Goal: Information Seeking & Learning: Find specific fact

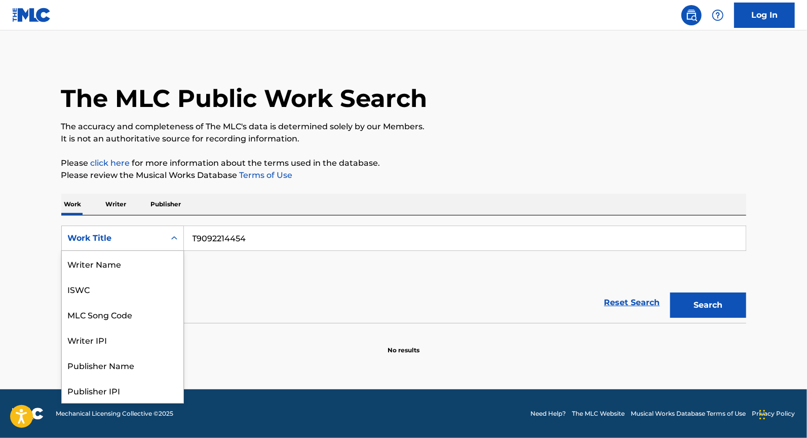
click at [161, 243] on div "Work Title" at bounding box center [113, 238] width 103 height 19
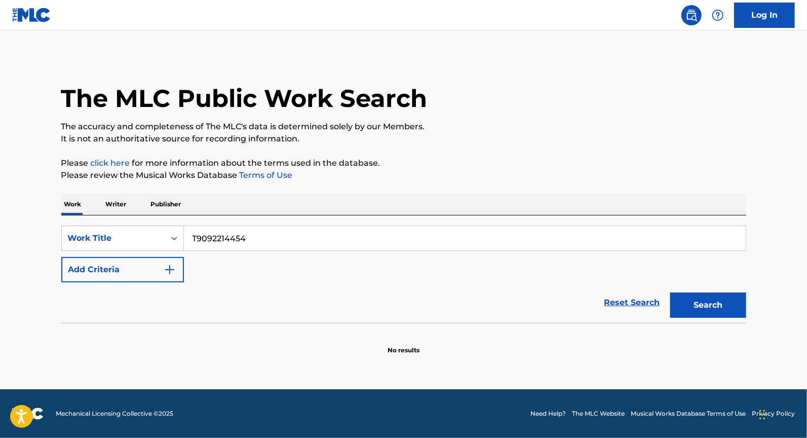
click at [210, 240] on input "T9092214454" at bounding box center [465, 238] width 562 height 24
type input "GANGNAM STYLE"
click at [98, 272] on button "Add Criteria" at bounding box center [122, 269] width 123 height 25
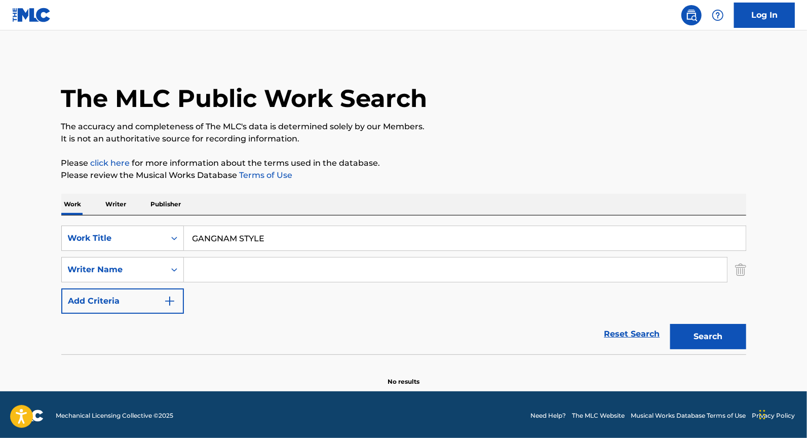
click at [194, 275] on input "Search Form" at bounding box center [455, 269] width 543 height 24
paste input "T9092214454"
drag, startPoint x: 274, startPoint y: 270, endPoint x: 142, endPoint y: 270, distance: 132.3
click at [142, 270] on div "SearchWithCriteriaed09bfe6-1984-47eb-8bee-99581c340431 Writer Name T9092214454" at bounding box center [403, 269] width 685 height 25
paste input "[PERSON_NAME]"
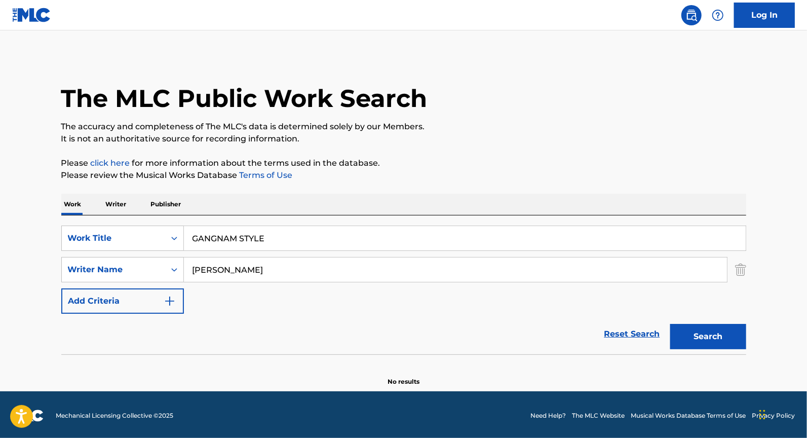
click at [225, 271] on input "[PERSON_NAME]" at bounding box center [455, 269] width 543 height 24
drag, startPoint x: 225, startPoint y: 271, endPoint x: 259, endPoint y: 269, distance: 34.0
click at [253, 270] on input "[PERSON_NAME]" at bounding box center [455, 269] width 543 height 24
click at [671, 324] on button "Search" at bounding box center [709, 336] width 76 height 25
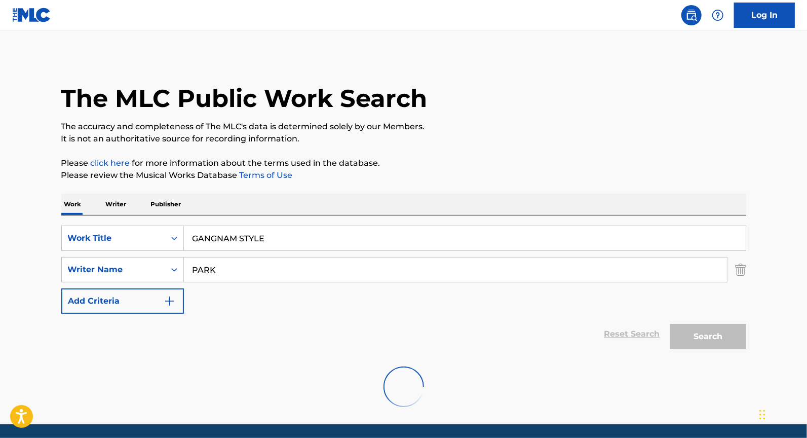
scroll to position [34, 0]
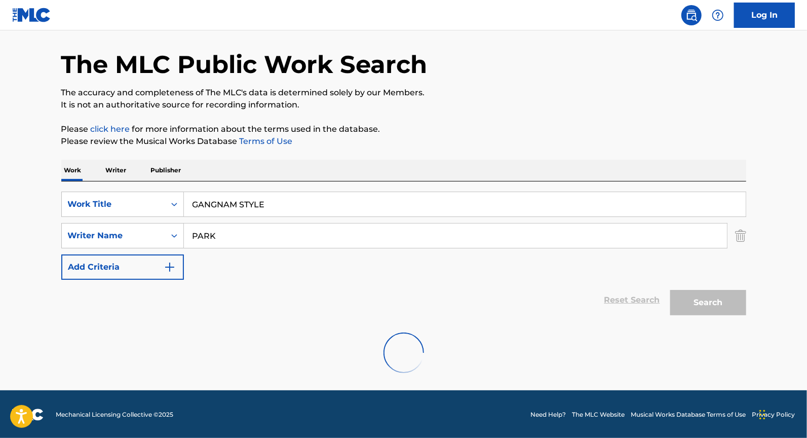
click at [48, 253] on main "The MLC Public Work Search The accuracy and completeness of The MLC's data is d…" at bounding box center [403, 193] width 807 height 394
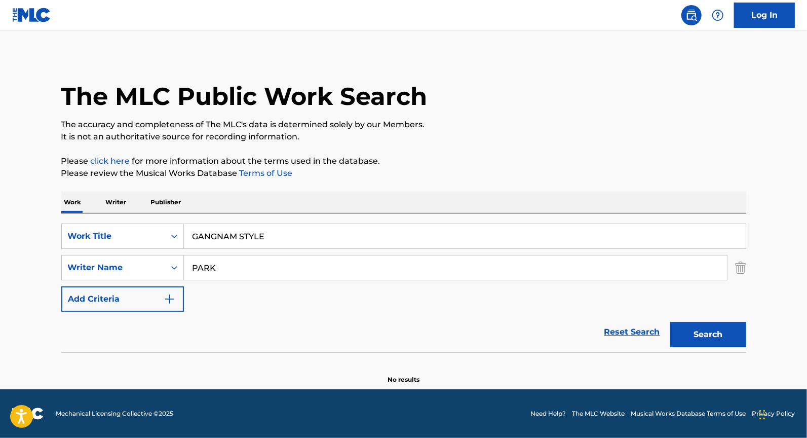
scroll to position [1, 0]
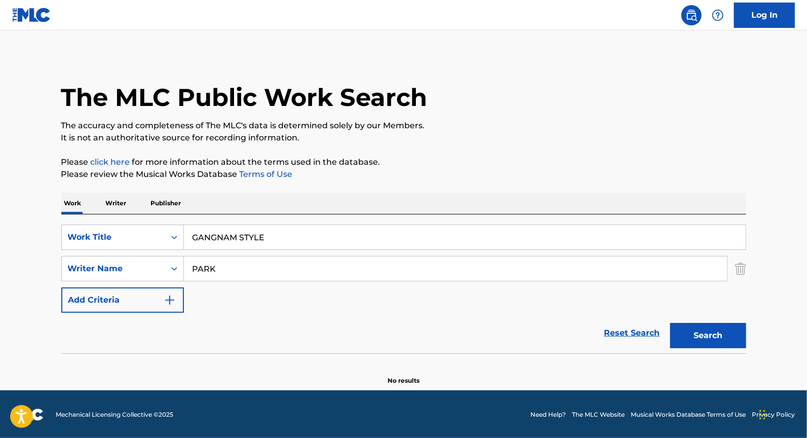
click at [208, 266] on input "PARK" at bounding box center [455, 268] width 543 height 24
type input "[PERSON_NAME]"
click at [693, 323] on button "Search" at bounding box center [709, 335] width 76 height 25
click at [203, 267] on input "[PERSON_NAME]" at bounding box center [455, 268] width 543 height 24
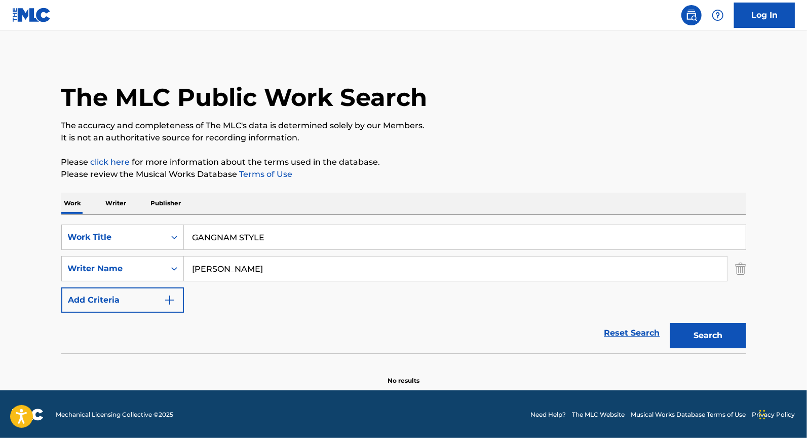
drag, startPoint x: 203, startPoint y: 267, endPoint x: 280, endPoint y: 267, distance: 77.6
click at [269, 267] on input "[PERSON_NAME]" at bounding box center [455, 268] width 543 height 24
paste input "[PERSON_NAME] Gun-[PERSON_NAME]"
type input "[PERSON_NAME] Gun-[PERSON_NAME]"
click at [671, 323] on button "Search" at bounding box center [709, 335] width 76 height 25
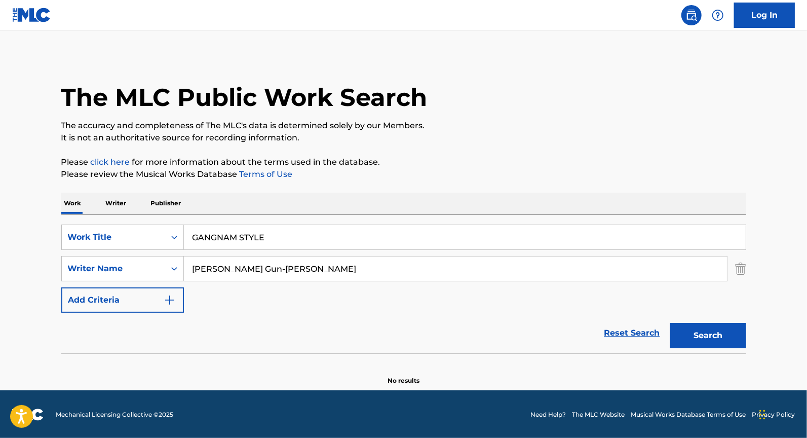
click at [194, 269] on input "[PERSON_NAME] Gun-[PERSON_NAME]" at bounding box center [455, 268] width 543 height 24
drag, startPoint x: 194, startPoint y: 269, endPoint x: 304, endPoint y: 269, distance: 110.0
click at [301, 269] on input "[PERSON_NAME] Gun-[PERSON_NAME]" at bounding box center [455, 268] width 543 height 24
click at [671, 323] on button "Search" at bounding box center [709, 335] width 76 height 25
